Goal: Transaction & Acquisition: Subscribe to service/newsletter

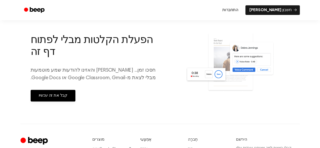
scroll to position [100, 0]
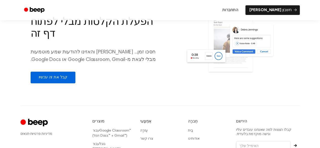
click at [44, 80] on font "קבל את זה עכשיו" at bounding box center [53, 78] width 29 height 6
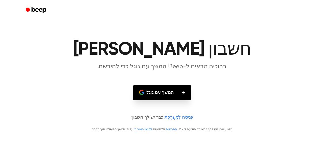
click at [174, 94] on button "המשך עם גוגל" at bounding box center [162, 92] width 58 height 15
click at [80, 42] on h1 "צור חשבון" at bounding box center [161, 50] width 259 height 18
click at [174, 92] on button "המשך עם גוגל" at bounding box center [162, 92] width 58 height 15
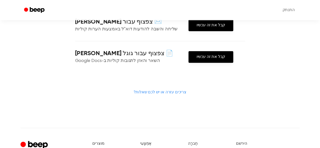
scroll to position [51, 0]
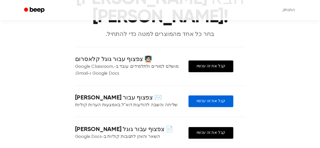
click at [213, 95] on link "קבל את זה עכשיו" at bounding box center [211, 101] width 45 height 12
